Goal: Navigation & Orientation: Understand site structure

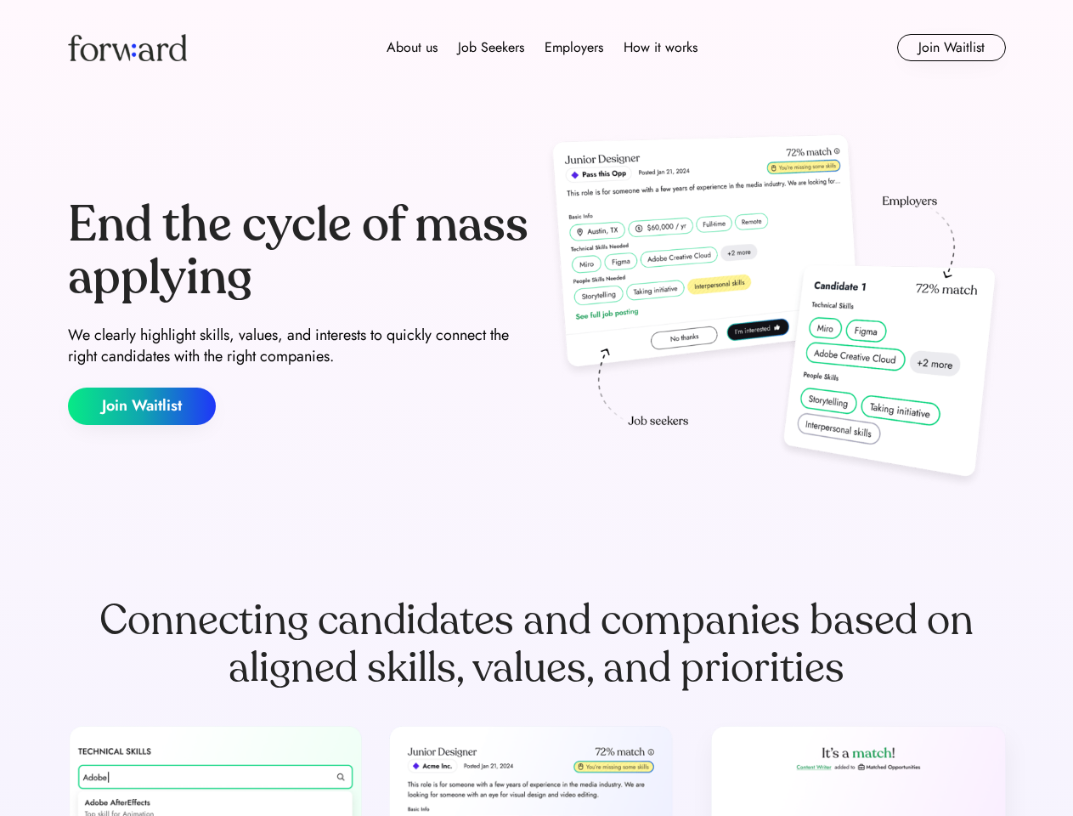
click at [536, 408] on div "End the cycle of mass applying We clearly highlight skills, values, and interes…" at bounding box center [537, 311] width 938 height 365
click at [537, 48] on div "About us Job Seekers Employers How it works" at bounding box center [542, 47] width 670 height 20
click at [127, 48] on img at bounding box center [127, 47] width 119 height 27
click at [542, 48] on div "About us Job Seekers Employers How it works" at bounding box center [542, 47] width 670 height 20
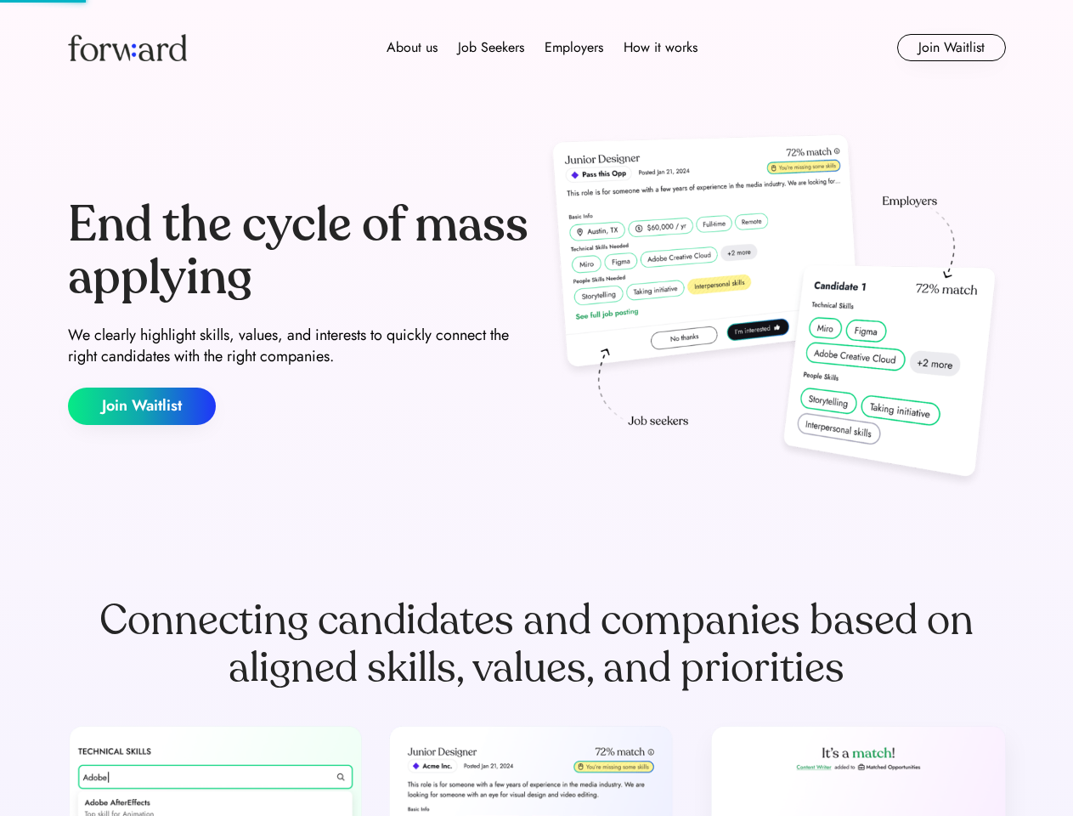
click at [412, 48] on div "About us" at bounding box center [412, 47] width 51 height 20
click at [491, 48] on div "Job Seekers" at bounding box center [491, 47] width 66 height 20
click at [574, 48] on div "Employers" at bounding box center [574, 47] width 59 height 20
click at [659, 48] on div "How it works" at bounding box center [661, 47] width 74 height 20
click at [951, 48] on button "Join Waitlist" at bounding box center [951, 47] width 109 height 27
